Goal: Information Seeking & Learning: Learn about a topic

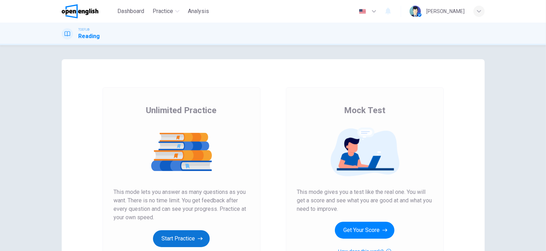
click at [183, 240] on button "Start Practice" at bounding box center [181, 238] width 57 height 17
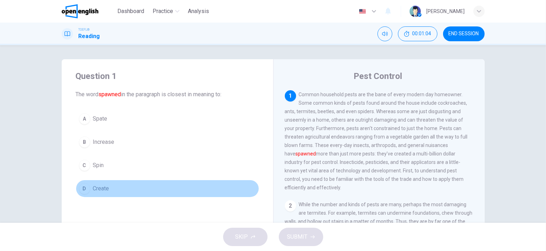
click at [108, 192] on button "D Create" at bounding box center [167, 189] width 183 height 18
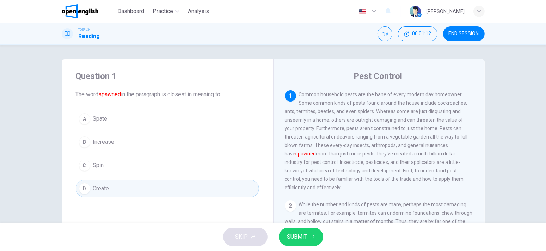
click at [295, 234] on span "SUBMIT" at bounding box center [297, 237] width 20 height 10
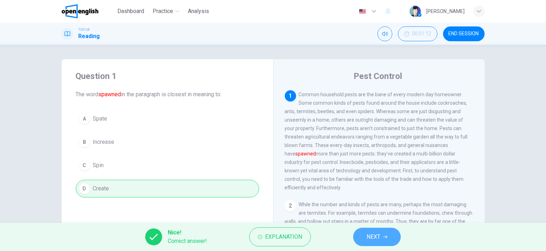
click at [377, 238] on span "NEXT" at bounding box center [373, 237] width 14 height 10
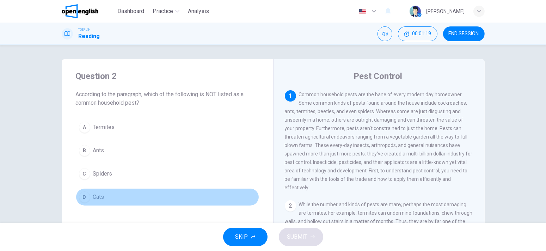
click at [83, 194] on div "D" at bounding box center [84, 196] width 11 height 11
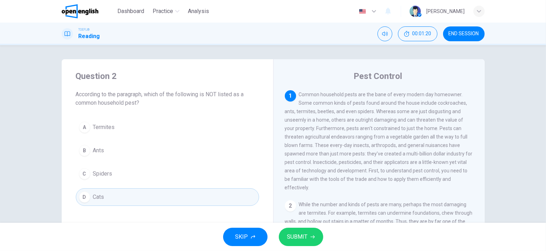
click at [299, 240] on span "SUBMIT" at bounding box center [297, 237] width 20 height 10
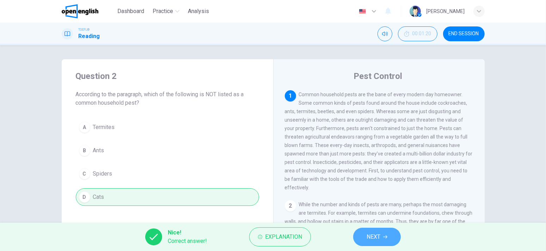
click at [355, 233] on button "NEXT" at bounding box center [377, 237] width 48 height 18
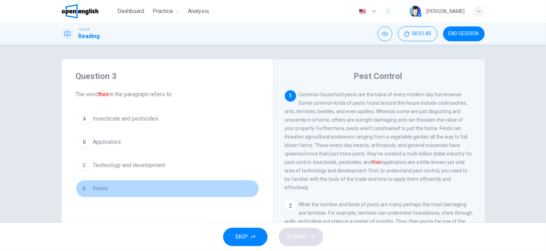
click at [85, 187] on div "D" at bounding box center [84, 188] width 11 height 11
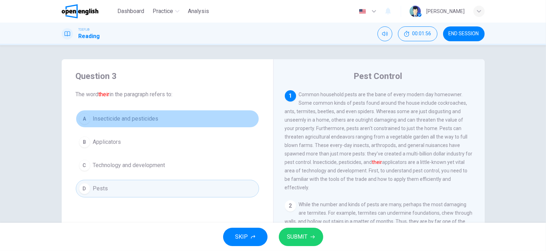
click at [88, 110] on button "A Insecticide and pesticides" at bounding box center [167, 119] width 183 height 18
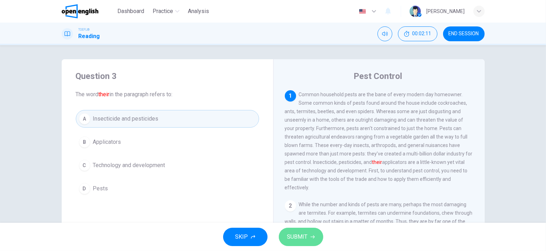
click at [307, 238] on button "SUBMIT" at bounding box center [301, 237] width 44 height 18
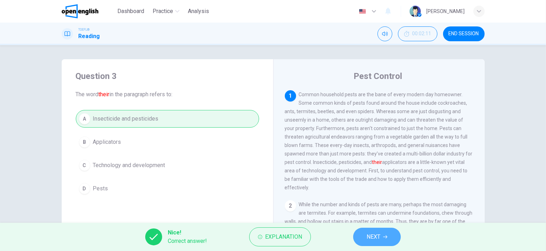
click at [374, 234] on span "NEXT" at bounding box center [373, 237] width 14 height 10
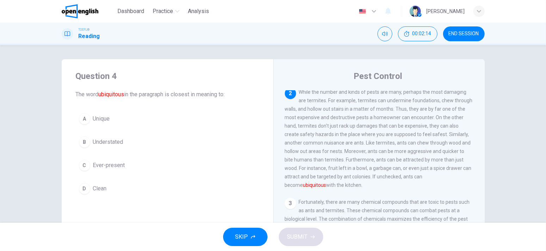
scroll to position [105, 0]
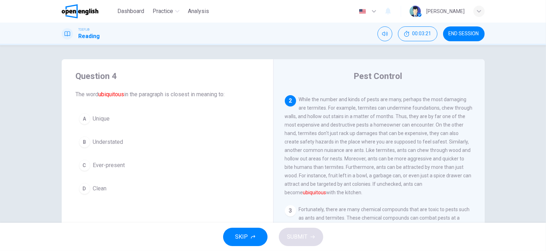
click at [123, 163] on button "C Ever-present" at bounding box center [167, 165] width 183 height 18
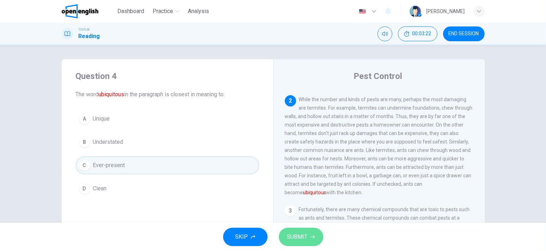
click at [301, 240] on span "SUBMIT" at bounding box center [297, 237] width 20 height 10
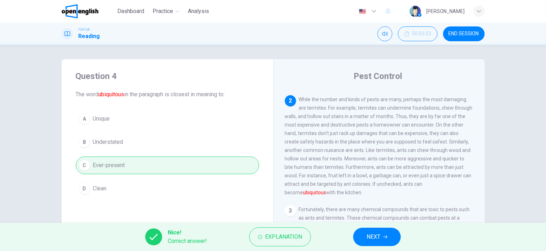
click at [383, 233] on button "NEXT" at bounding box center [377, 237] width 48 height 18
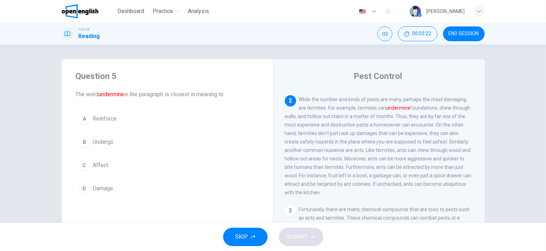
scroll to position [104, 0]
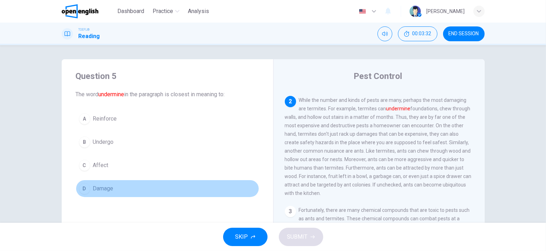
click at [88, 191] on button "D Damage" at bounding box center [167, 189] width 183 height 18
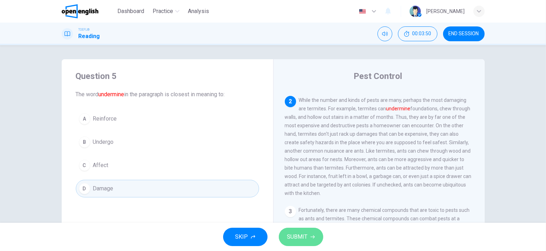
click at [288, 232] on span "SUBMIT" at bounding box center [297, 237] width 20 height 10
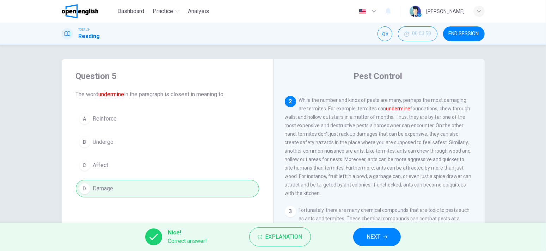
click at [359, 233] on button "NEXT" at bounding box center [377, 237] width 48 height 18
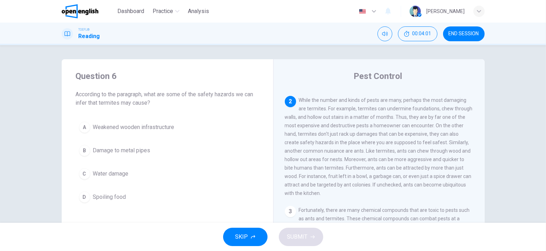
click at [135, 124] on span "Weakened wooden infrastructure" at bounding box center [133, 127] width 81 height 8
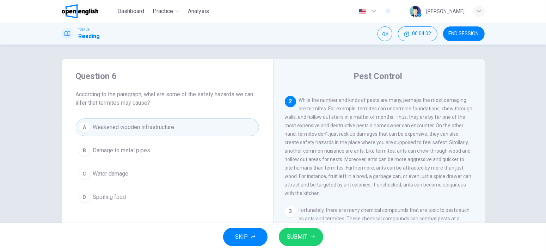
click at [296, 232] on span "SUBMIT" at bounding box center [297, 237] width 20 height 10
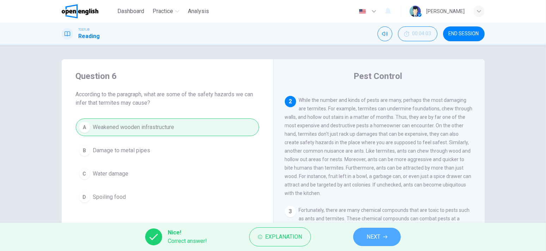
click at [370, 233] on span "NEXT" at bounding box center [373, 237] width 14 height 10
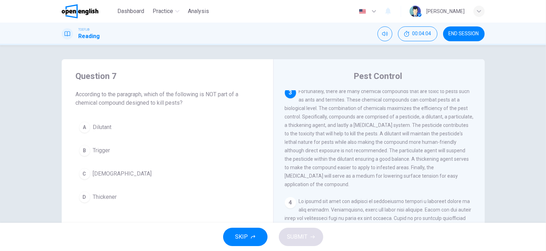
scroll to position [226, 0]
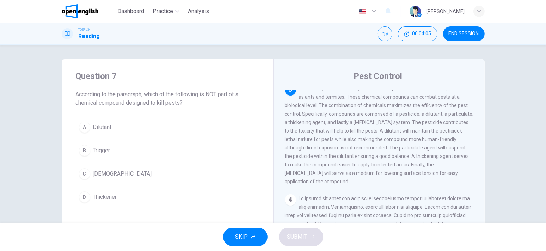
click at [453, 29] on button "END SESSION" at bounding box center [464, 33] width 42 height 15
